Goal: Task Accomplishment & Management: Use online tool/utility

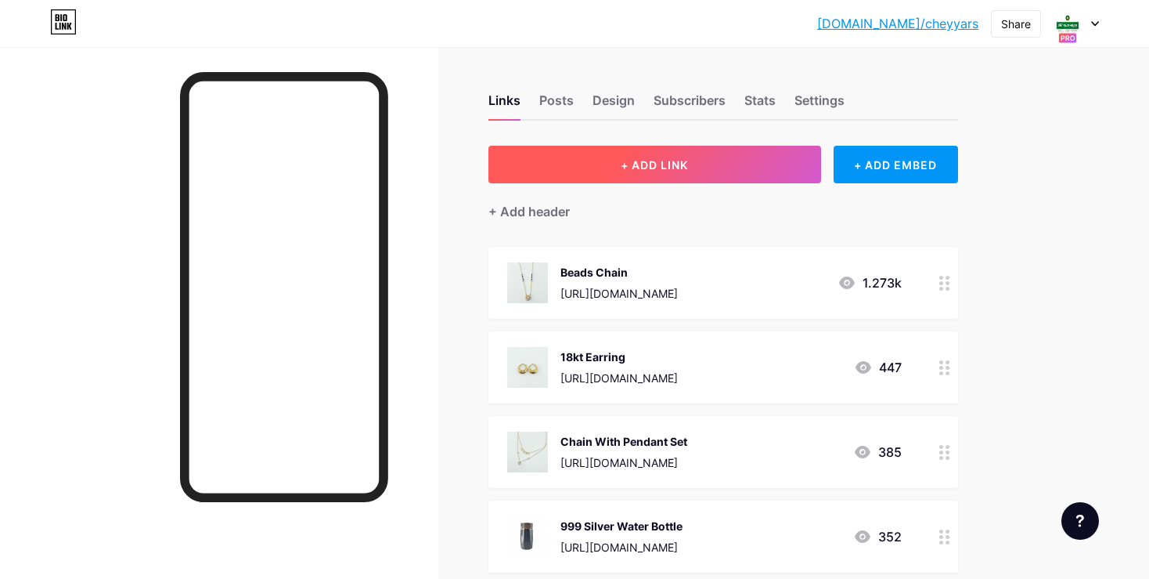
click at [653, 170] on span "+ ADD LINK" at bounding box center [654, 164] width 67 height 13
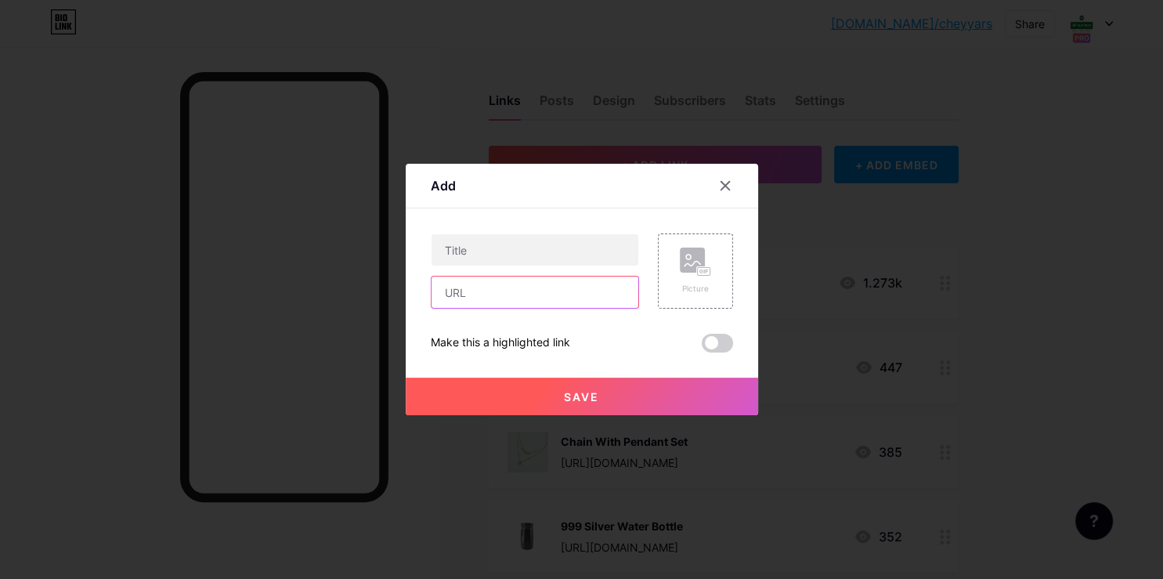
click at [628, 286] on input "text" at bounding box center [534, 291] width 207 height 31
paste input "[URL][DOMAIN_NAME]"
type input "[URL][DOMAIN_NAME]"
click at [578, 227] on div "Content YouTube Play YouTube video without leaving your page. ADD Vimeo Play Vi…" at bounding box center [582, 280] width 302 height 144
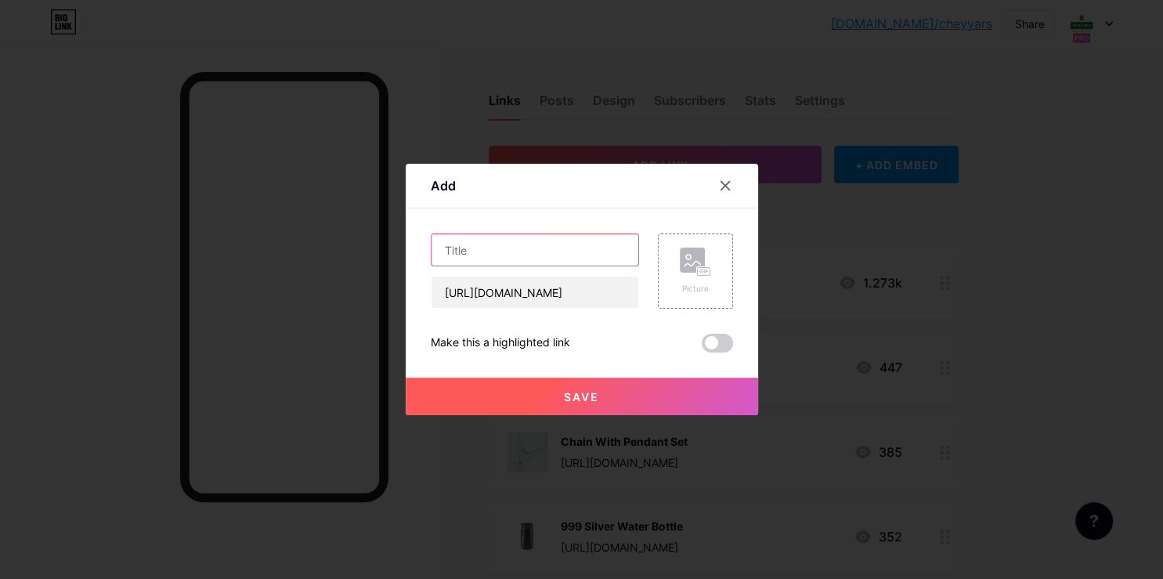
click at [561, 252] on input "text" at bounding box center [534, 249] width 207 height 31
type input "18kt Koppu Earrings"
click at [674, 282] on div "Picture" at bounding box center [695, 270] width 75 height 75
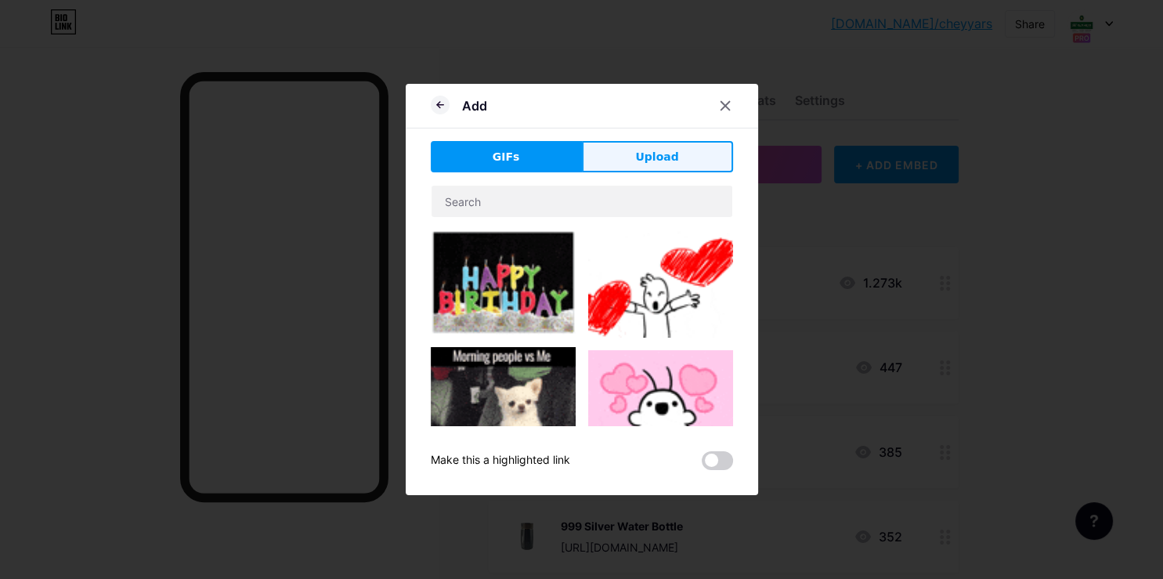
click at [626, 156] on button "Upload" at bounding box center [657, 156] width 151 height 31
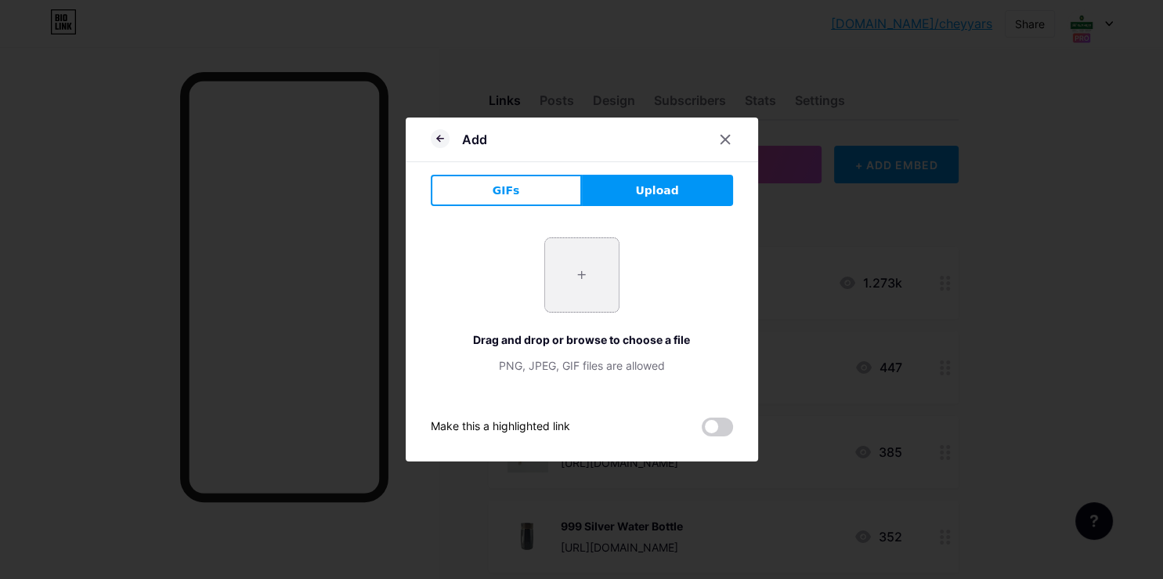
click at [589, 267] on input "file" at bounding box center [582, 275] width 74 height 74
type input "C:\fakepath\20251008_190928.jpg"
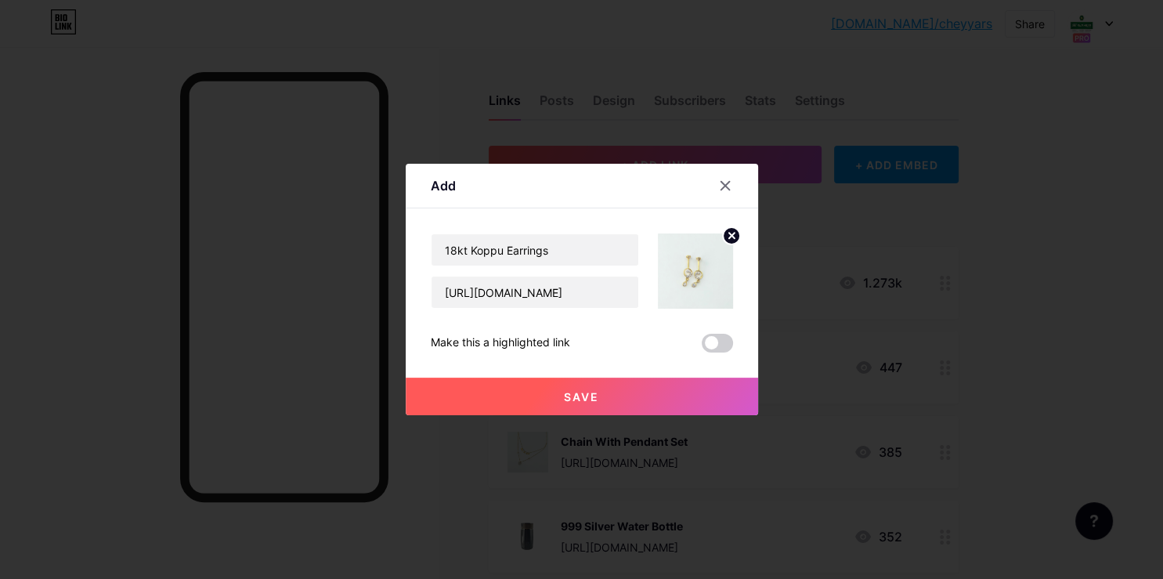
click at [622, 406] on button "Save" at bounding box center [582, 396] width 352 height 38
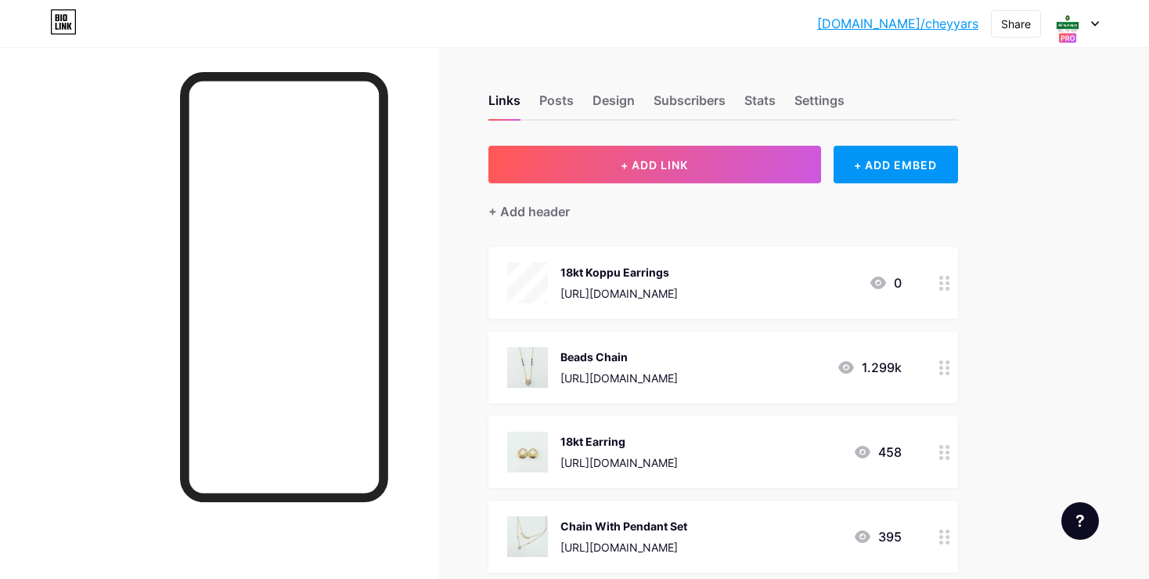
click at [946, 283] on icon at bounding box center [944, 283] width 11 height 15
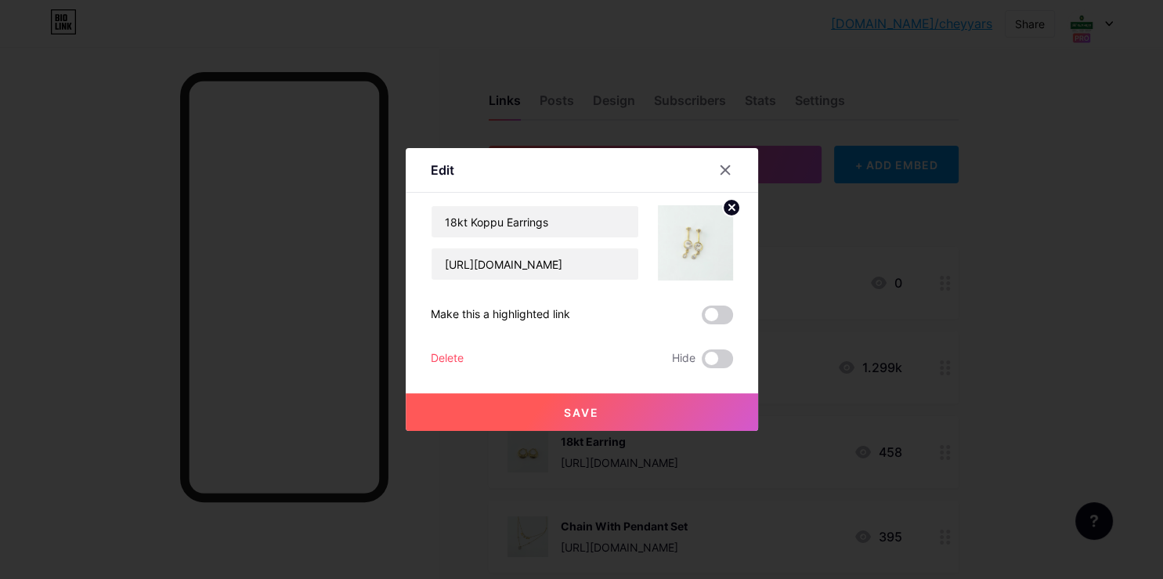
click at [732, 208] on icon at bounding box center [730, 206] width 5 height 5
click at [693, 247] on icon at bounding box center [695, 233] width 31 height 29
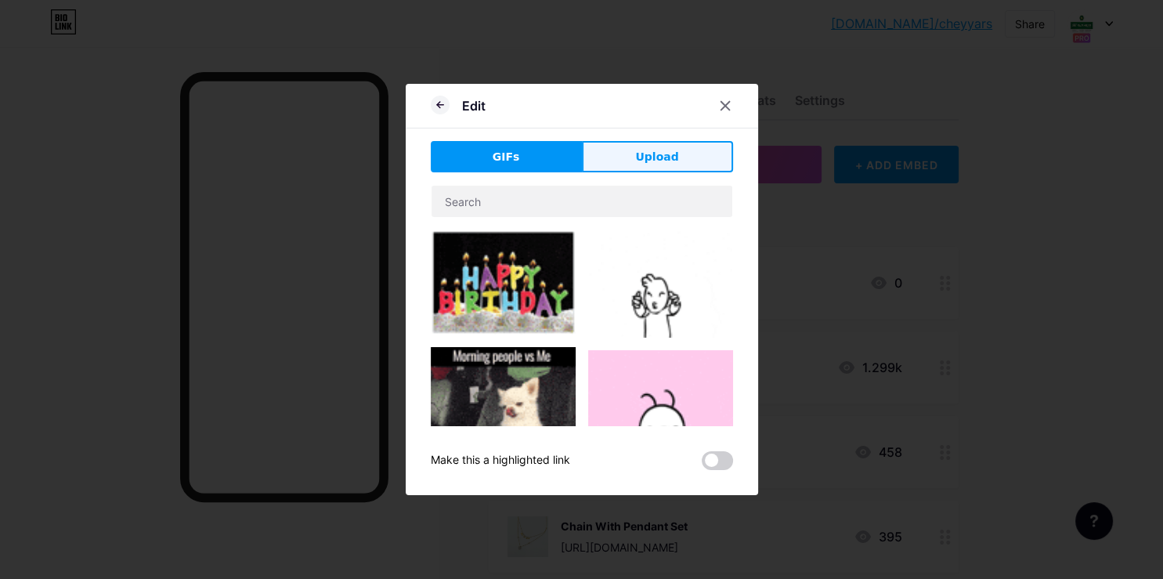
click at [669, 158] on span "Upload" at bounding box center [656, 157] width 43 height 16
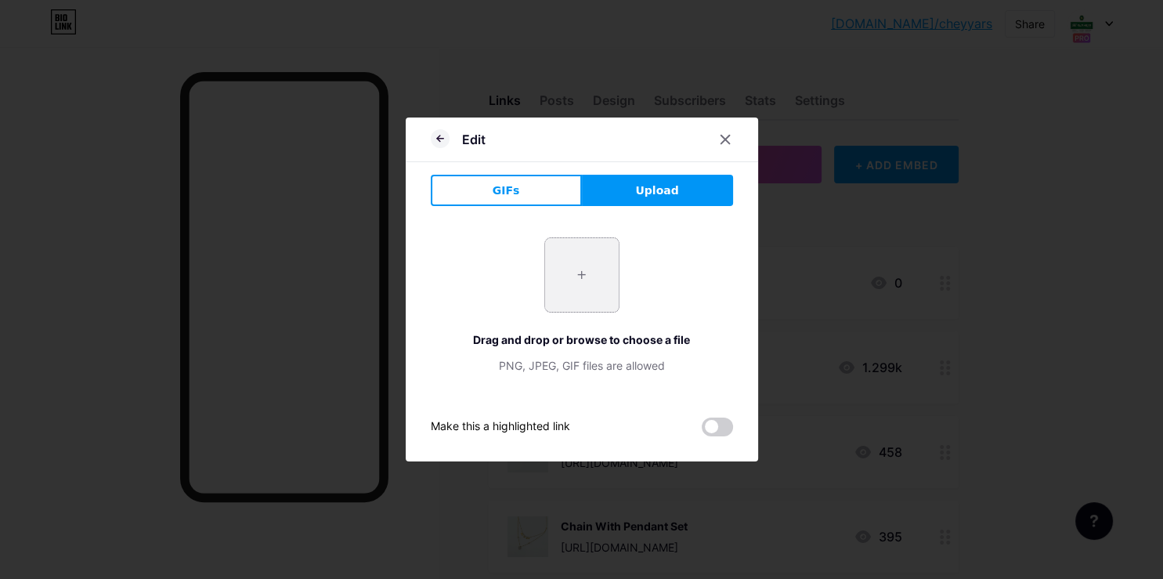
click at [592, 283] on input "file" at bounding box center [582, 275] width 74 height 74
type input "C:\fakepath\20251008_190928.jpg"
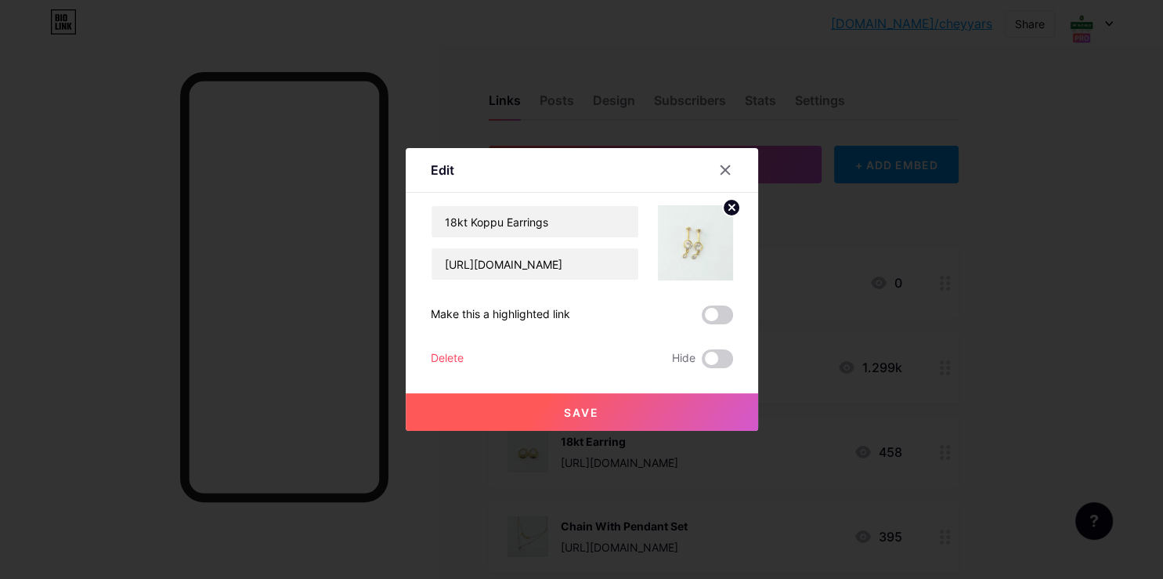
click at [581, 409] on span "Save" at bounding box center [581, 412] width 35 height 13
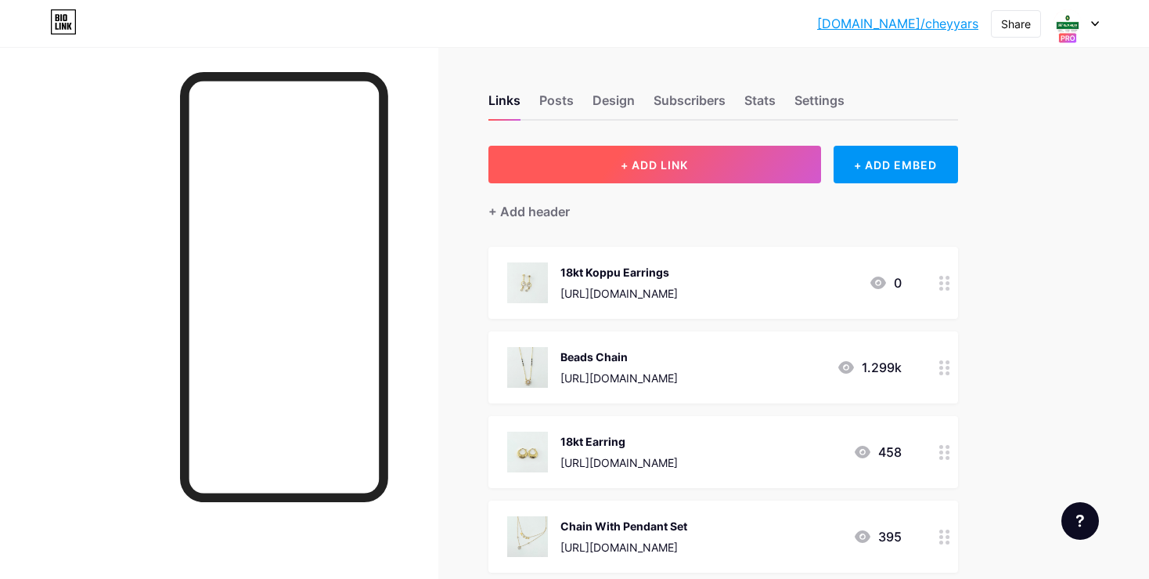
click at [701, 147] on button "+ ADD LINK" at bounding box center [655, 165] width 333 height 38
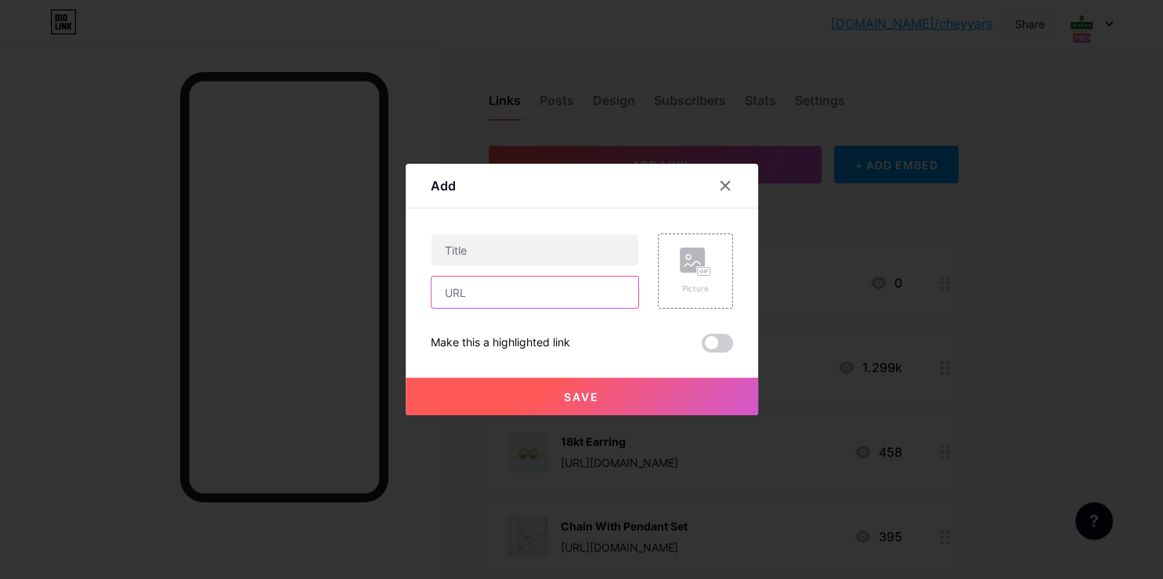
click at [506, 303] on input "text" at bounding box center [534, 291] width 207 height 31
click at [478, 297] on input "text" at bounding box center [534, 291] width 207 height 31
paste input "[URL][DOMAIN_NAME]"
type input "[URL][DOMAIN_NAME]"
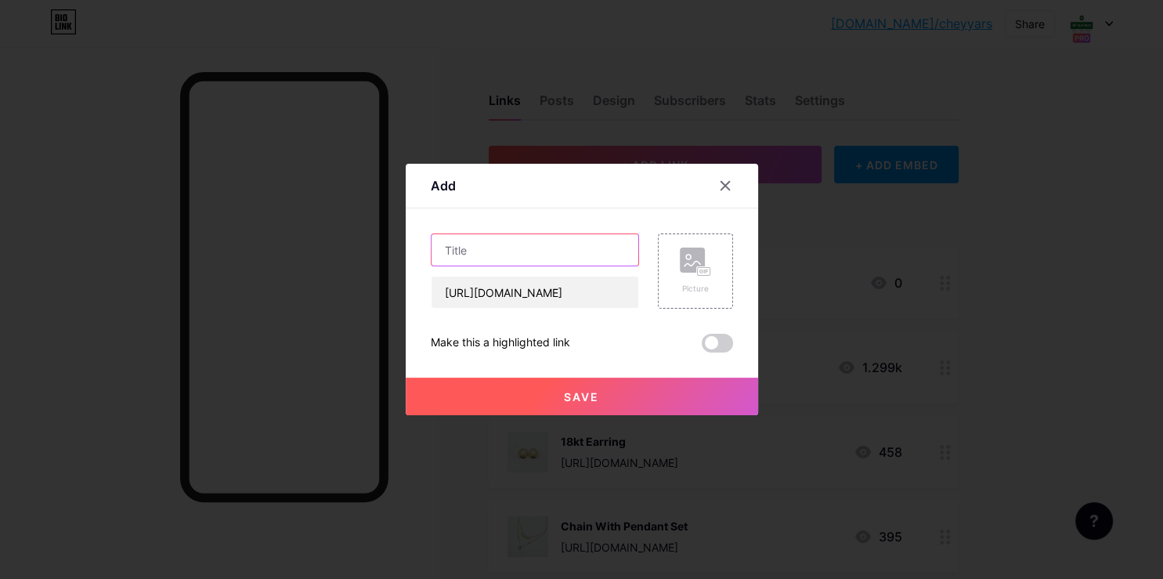
click at [487, 238] on input "text" at bounding box center [534, 249] width 207 height 31
type input "916 Koppu Earrings"
click at [747, 273] on div "Add Content YouTube Play YouTube video without leaving your page. ADD Vimeo Pla…" at bounding box center [582, 289] width 352 height 251
click at [690, 271] on rect at bounding box center [692, 259] width 25 height 25
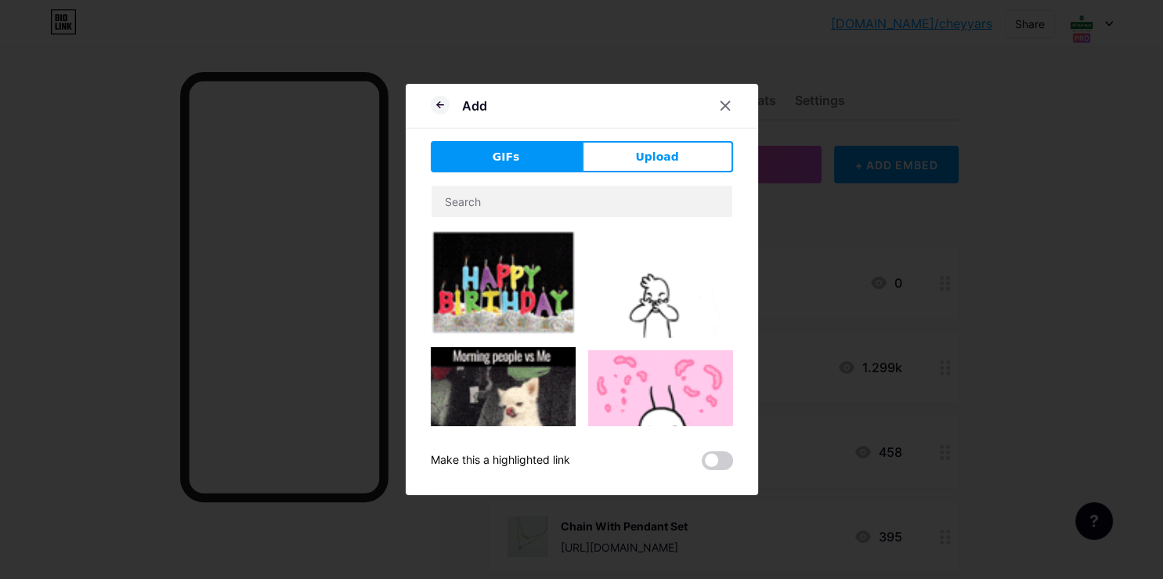
click at [685, 137] on div "Add GIFs Upload Content YouTube Play YouTube video without leaving your page. A…" at bounding box center [582, 289] width 352 height 411
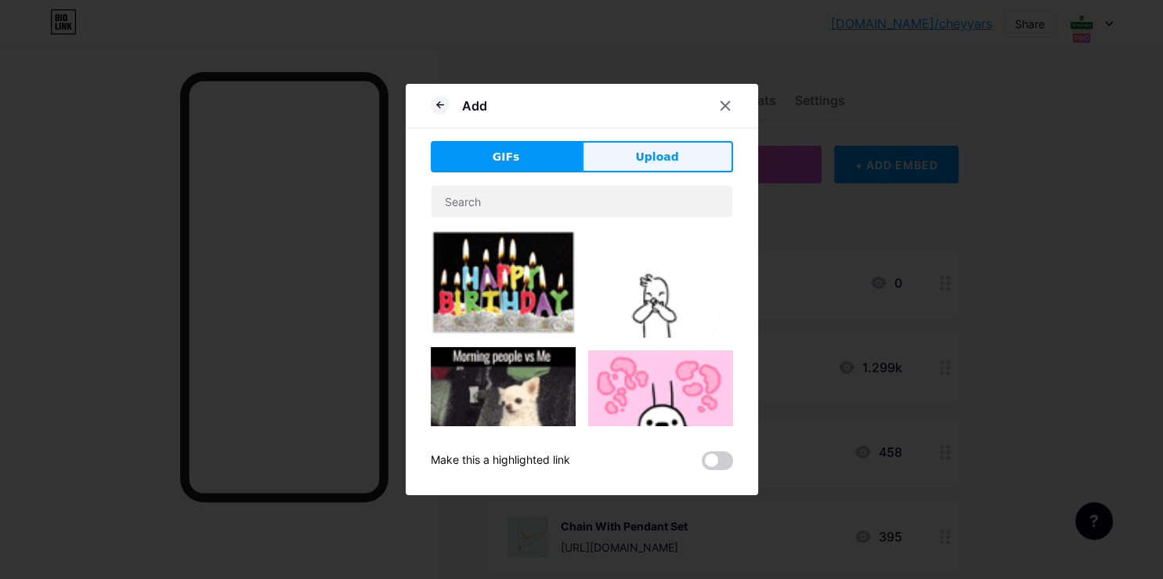
click at [676, 150] on button "Upload" at bounding box center [657, 156] width 151 height 31
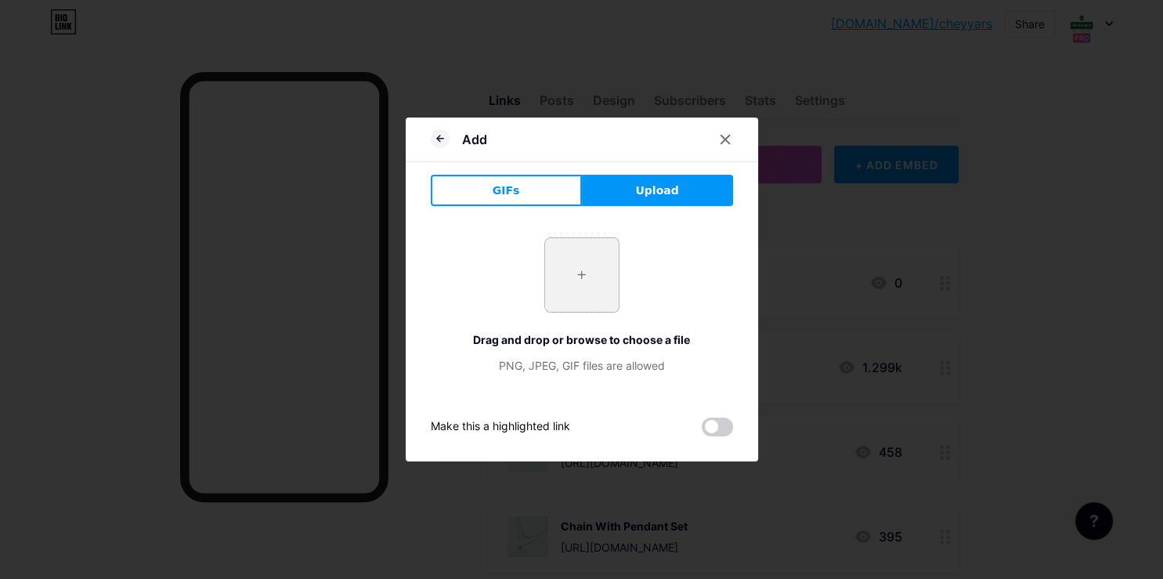
click at [568, 285] on input "file" at bounding box center [582, 275] width 74 height 74
type input "C:\fakepath\-ObDGtee8xhYx5Bc5Aca.jpg"
click at [715, 133] on div at bounding box center [725, 139] width 28 height 28
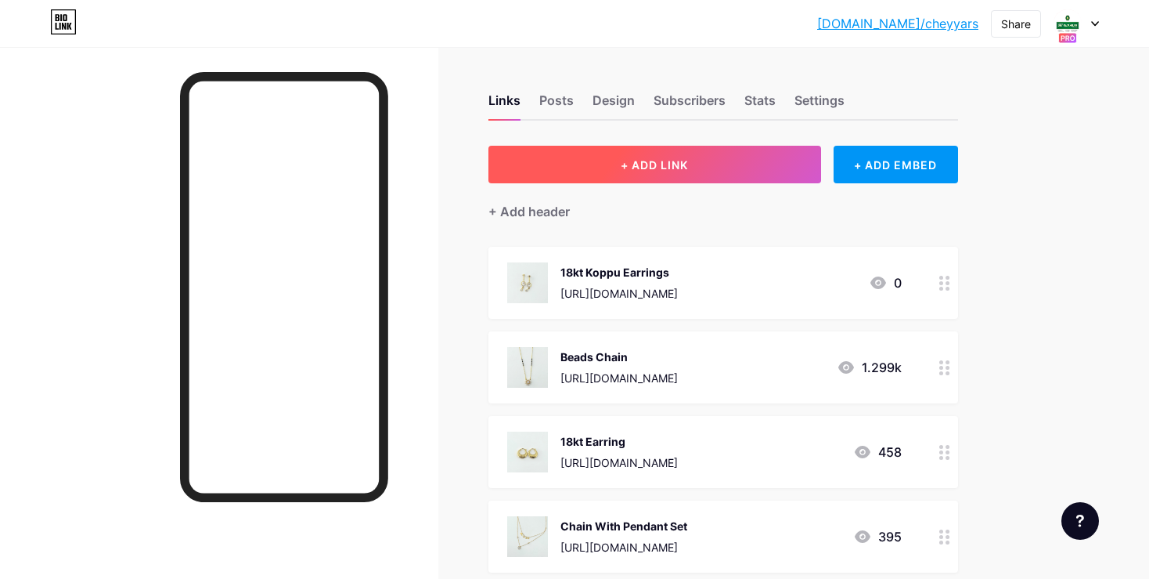
click at [677, 158] on span "+ ADD LINK" at bounding box center [654, 164] width 67 height 13
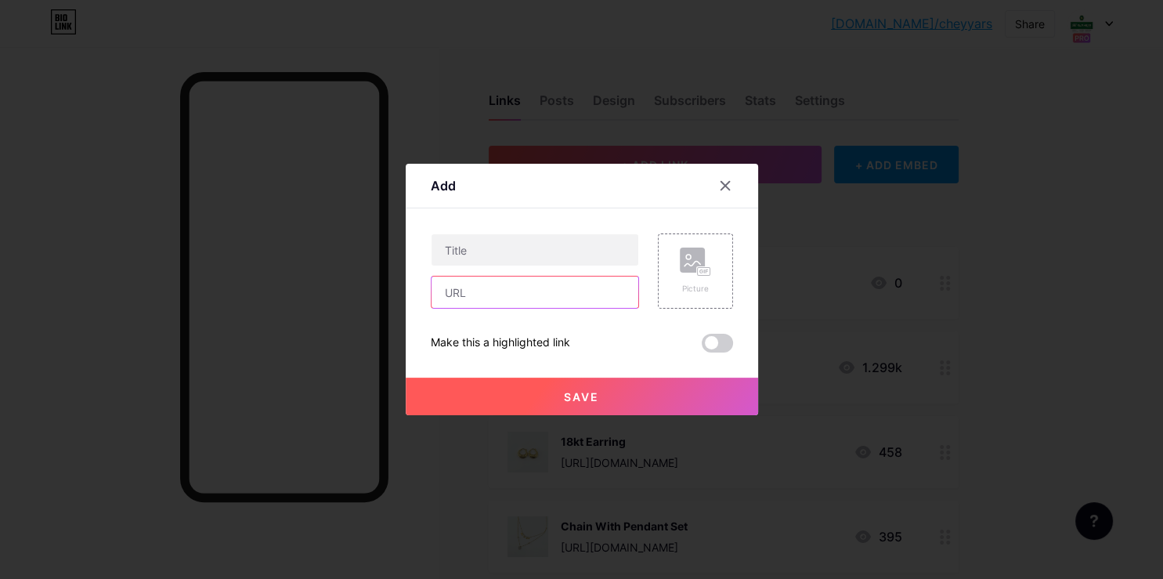
click at [593, 284] on input "text" at bounding box center [534, 291] width 207 height 31
paste input "[URL][DOMAIN_NAME]"
type input "[URL][DOMAIN_NAME]"
click at [578, 244] on input "text" at bounding box center [534, 249] width 207 height 31
type input "916 Koppu Earring"
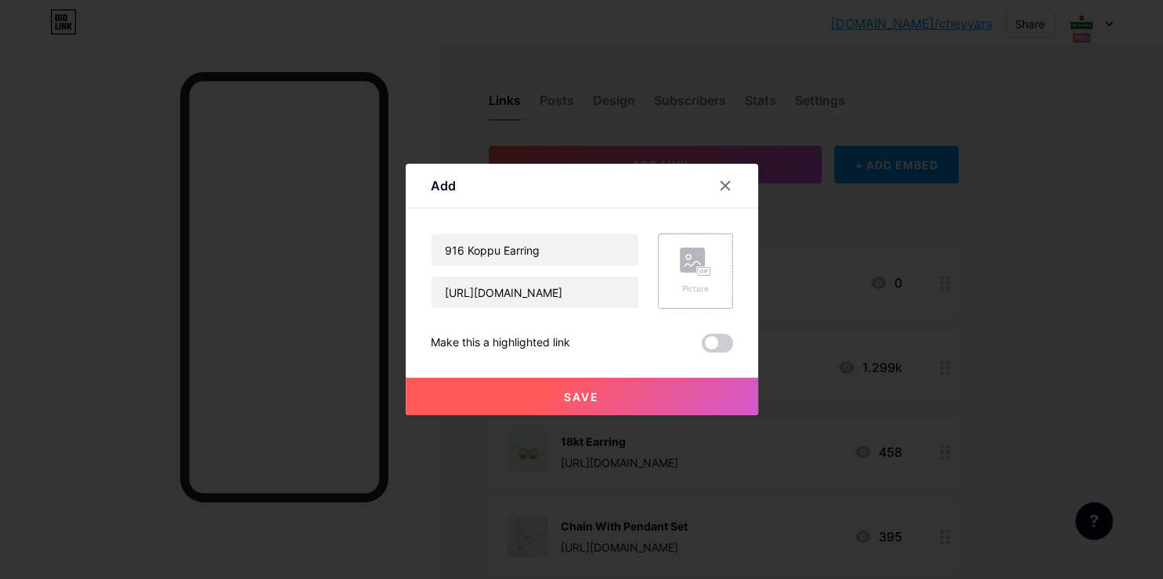
click at [700, 283] on div "Picture" at bounding box center [695, 289] width 31 height 12
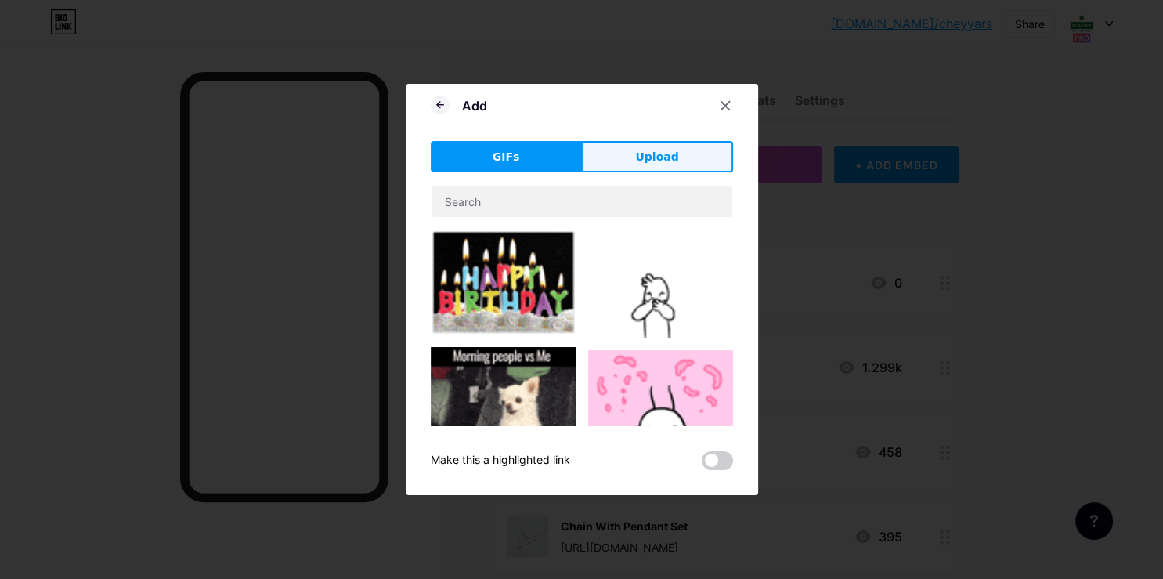
click at [709, 150] on button "Upload" at bounding box center [657, 156] width 151 height 31
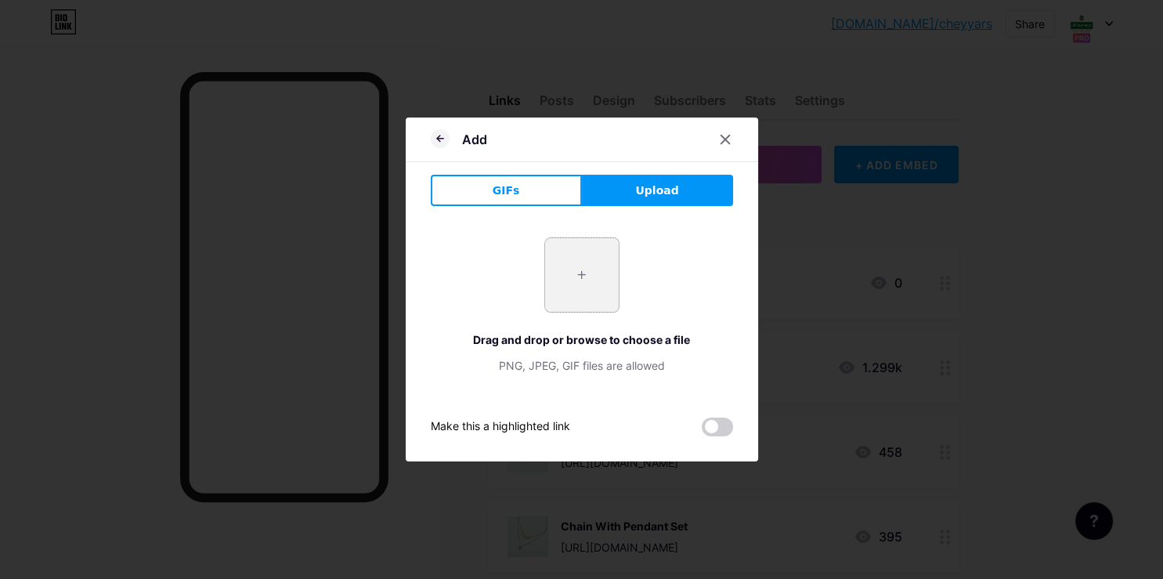
click at [579, 271] on input "file" at bounding box center [582, 275] width 74 height 74
type input "C:\fakepath\-ObDGtee8xhYx5Bc5Aca.jpg"
click at [726, 137] on icon at bounding box center [725, 139] width 13 height 13
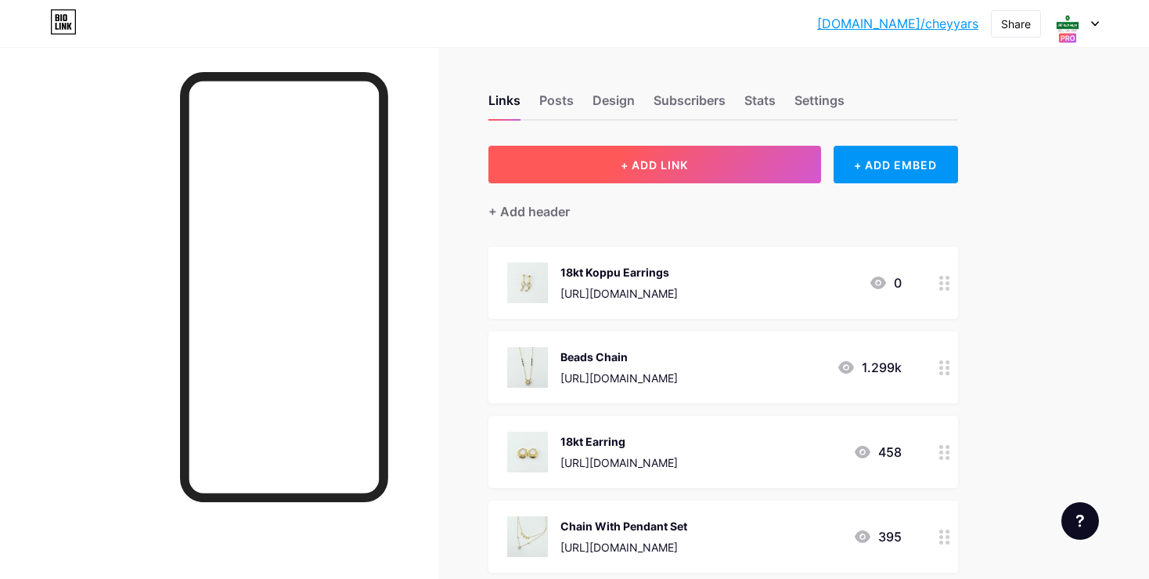
click at [734, 169] on button "+ ADD LINK" at bounding box center [655, 165] width 333 height 38
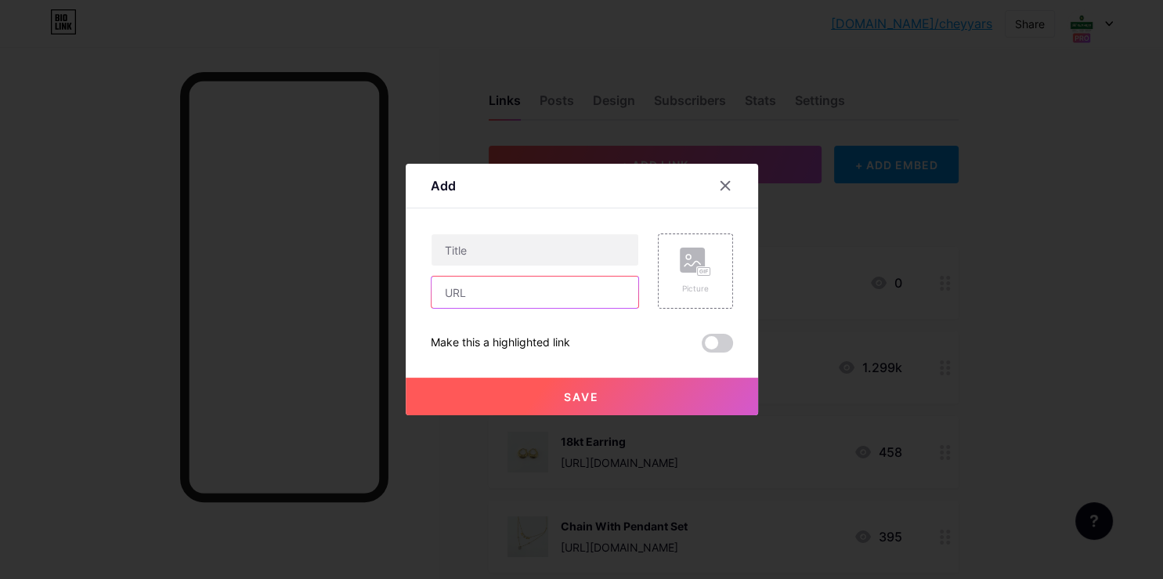
click at [624, 301] on input "text" at bounding box center [534, 291] width 207 height 31
paste input "[URL][DOMAIN_NAME]"
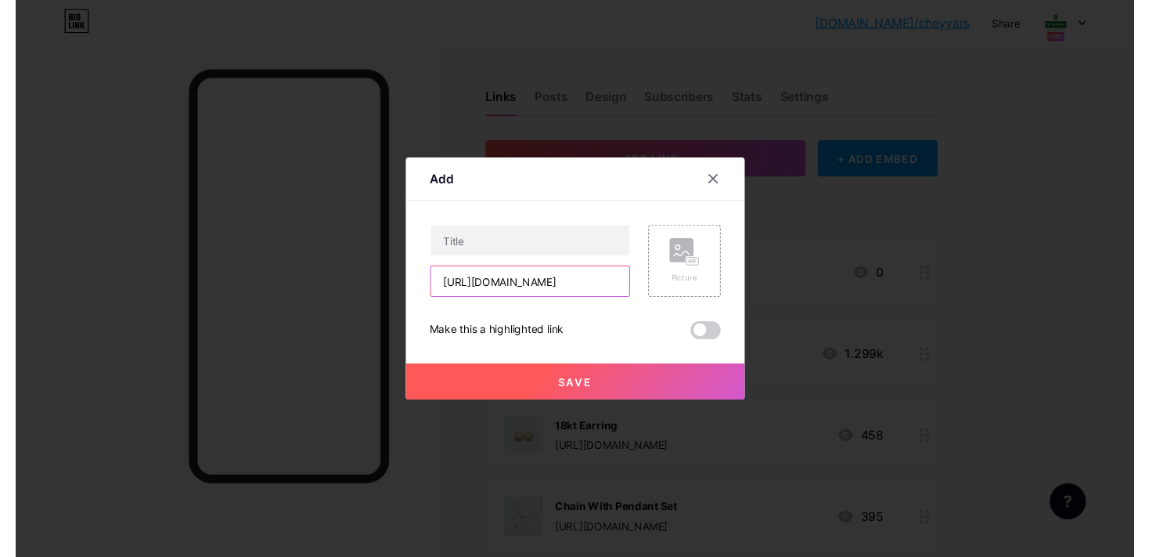
scroll to position [0, 276]
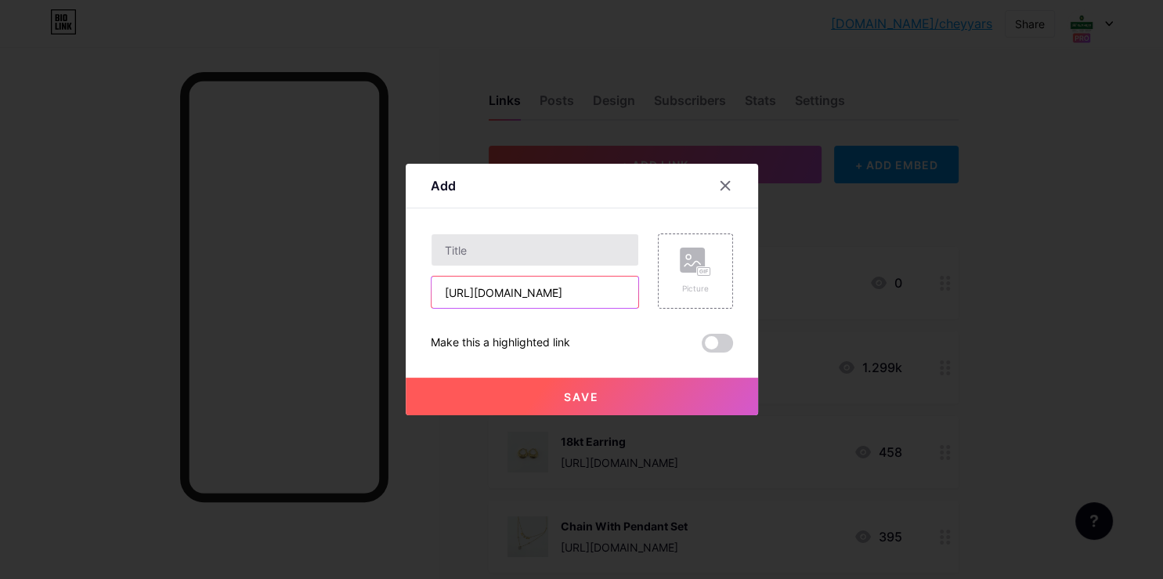
type input "[URL][DOMAIN_NAME]"
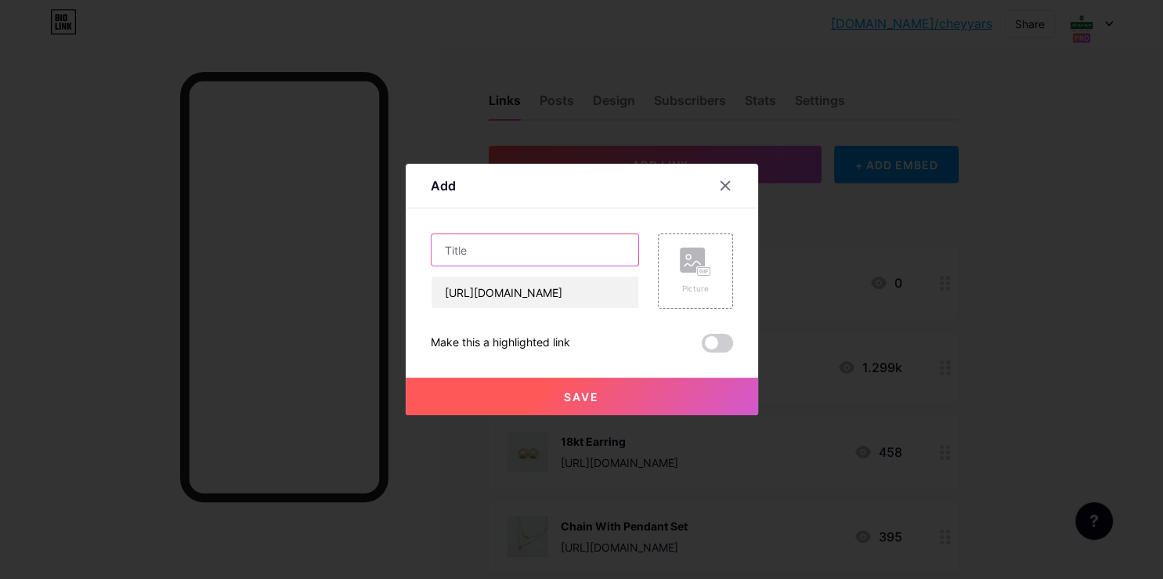
click at [616, 253] on input "text" at bounding box center [534, 249] width 207 height 31
type input "916 Koppu Earrings"
click at [707, 280] on div "Picture" at bounding box center [695, 270] width 31 height 47
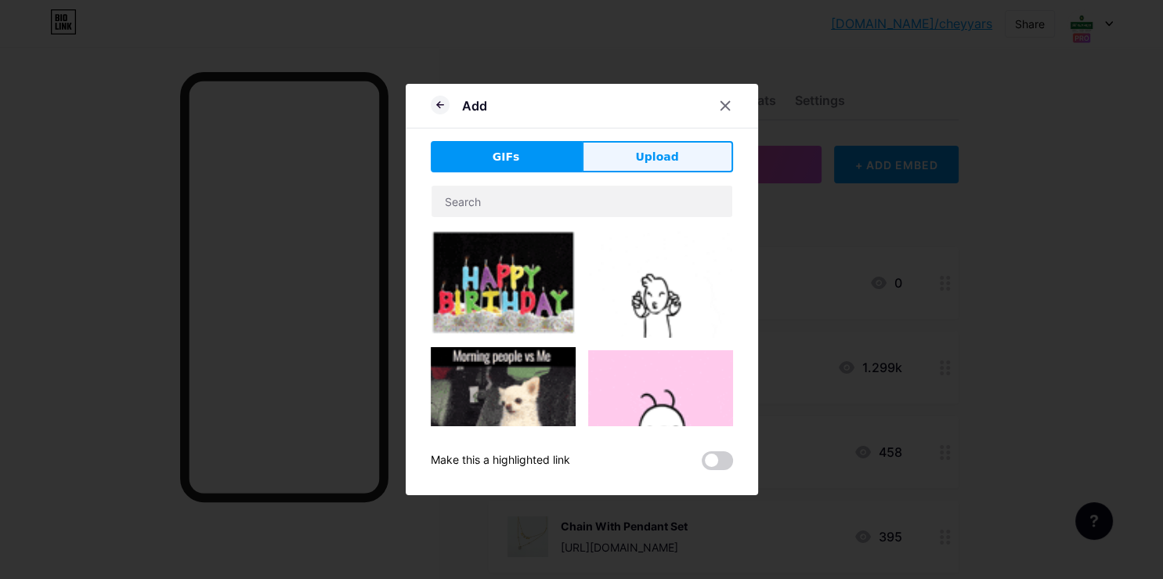
click at [637, 152] on button "Upload" at bounding box center [657, 156] width 151 height 31
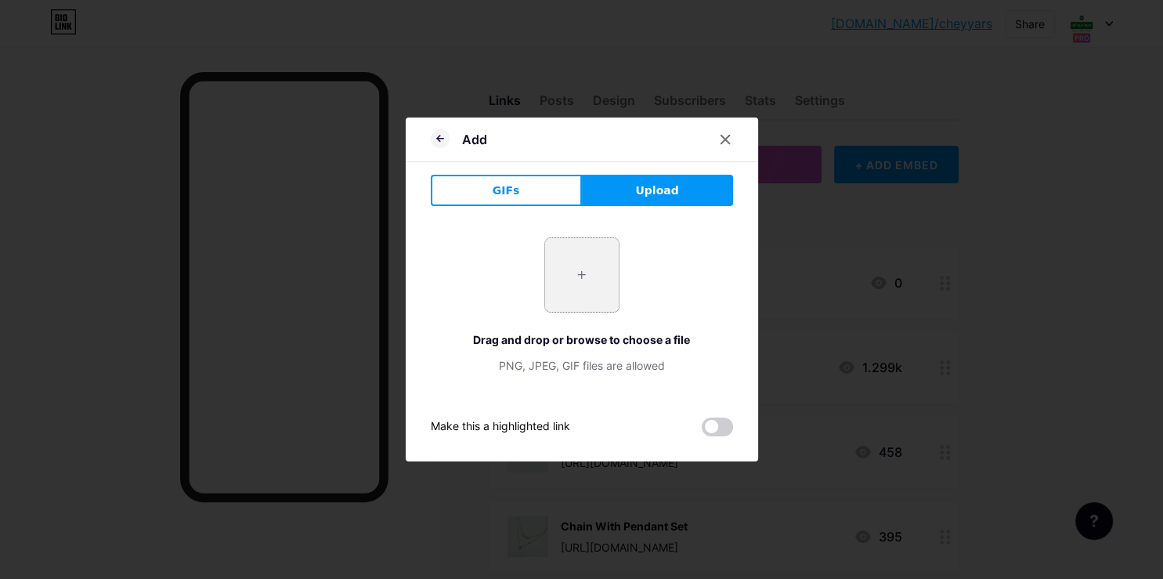
click at [587, 274] on input "file" at bounding box center [582, 275] width 74 height 74
type input "C:\fakepath\-ObDGtee8xhYx5Bc5Aca.jpg"
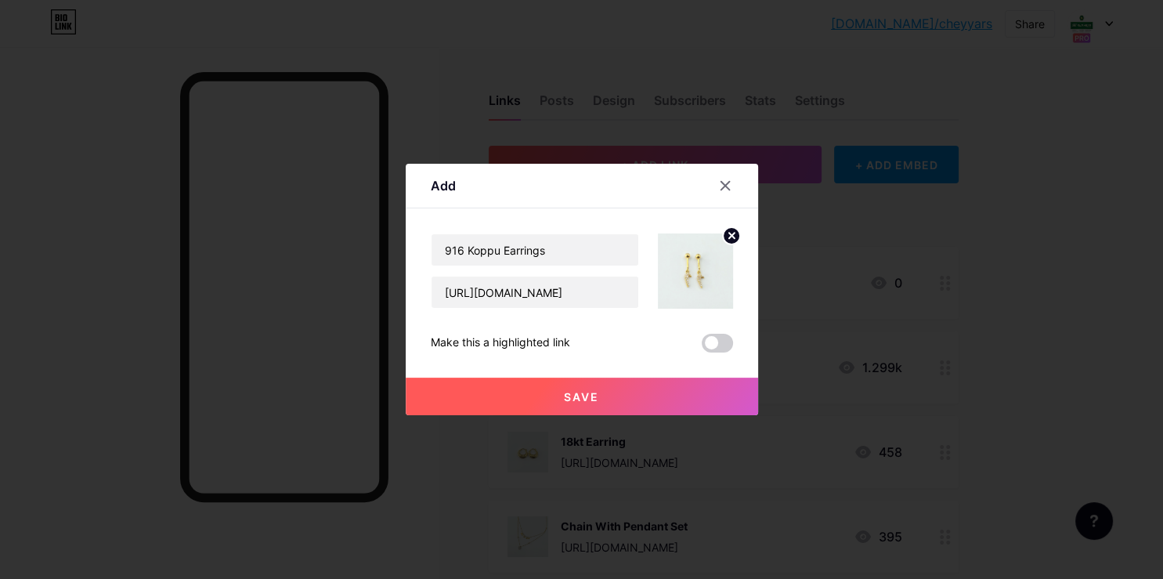
click at [670, 391] on button "Save" at bounding box center [582, 396] width 352 height 38
